Goal: Task Accomplishment & Management: Use online tool/utility

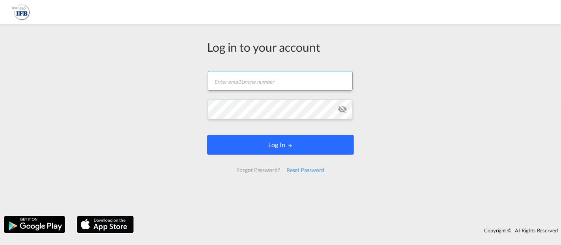
type input "[EMAIL_ADDRESS][DOMAIN_NAME]"
click at [281, 149] on button "Log In" at bounding box center [280, 145] width 147 height 20
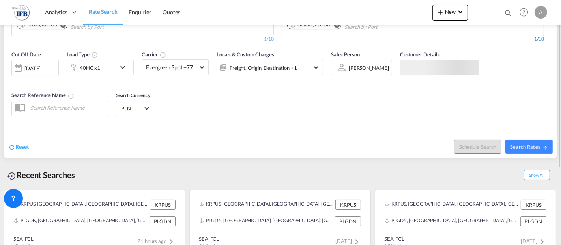
scroll to position [138, 0]
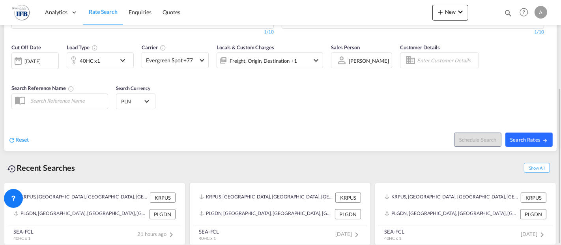
click at [521, 142] on button "Search Rates" at bounding box center [528, 140] width 47 height 14
type input "KRPUS to PLGDN / [DATE]"
